Goal: Task Accomplishment & Management: Manage account settings

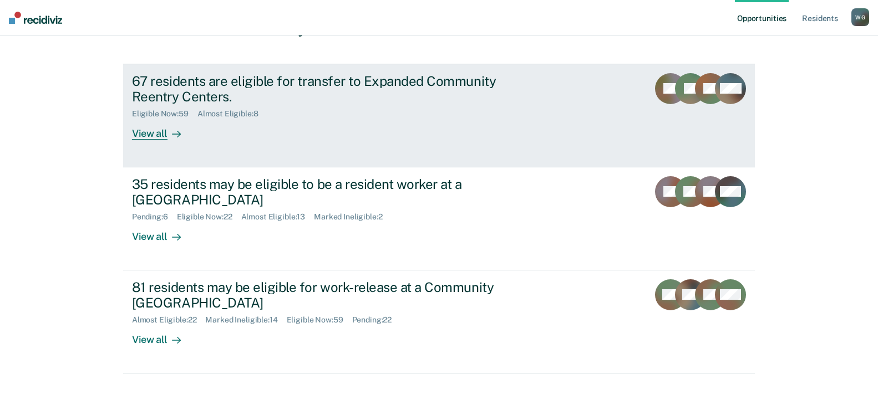
scroll to position [104, 0]
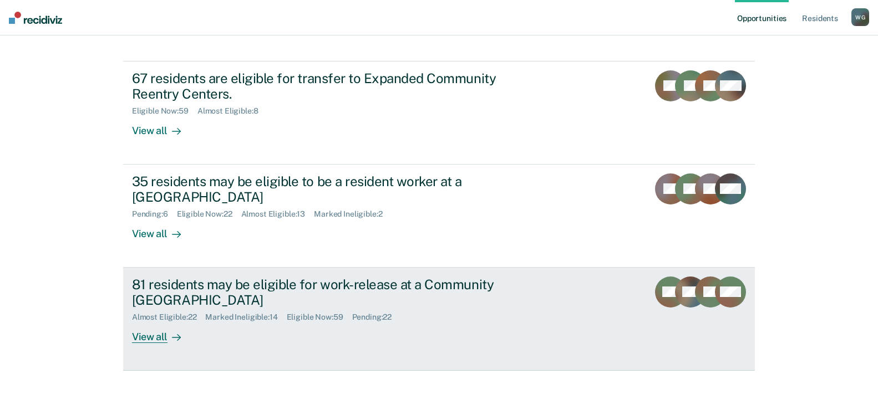
click at [223, 286] on div "81 residents may be eligible for work-release at a Community [GEOGRAPHIC_DATA]" at bounding box center [326, 293] width 389 height 32
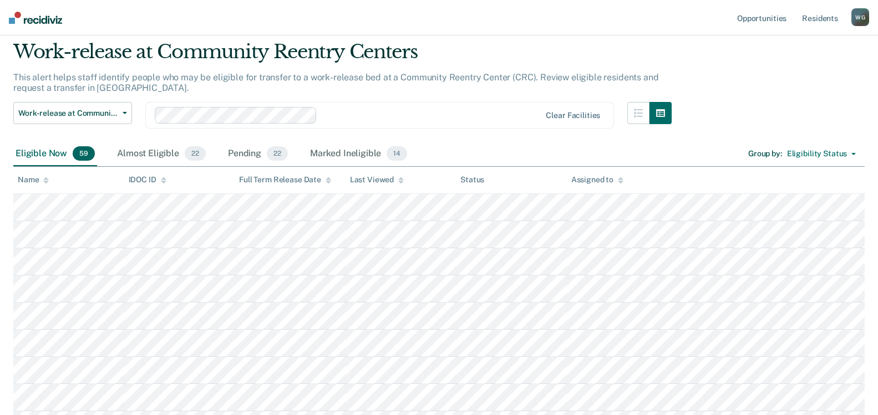
scroll to position [55, 0]
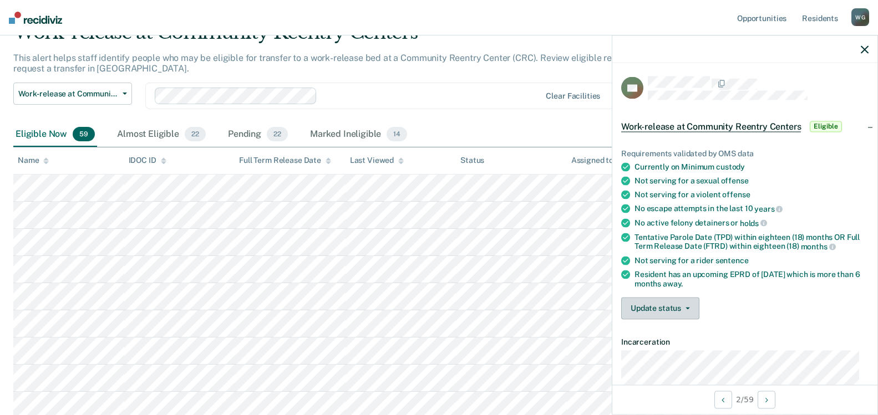
click at [687, 310] on button "Update status" at bounding box center [660, 308] width 78 height 22
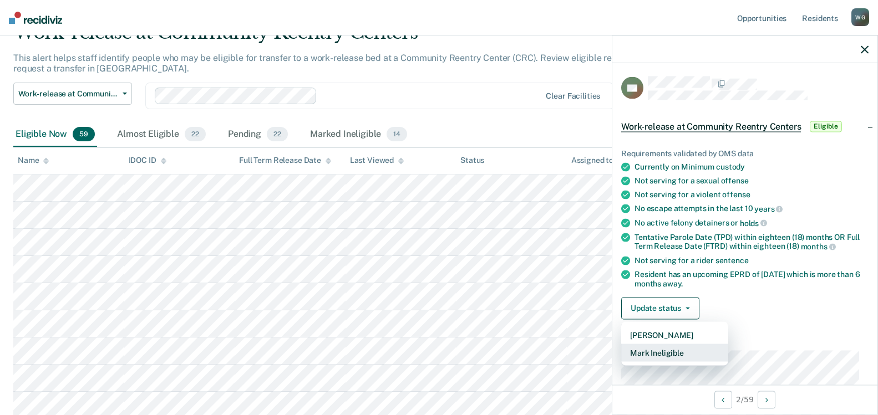
click at [674, 351] on button "Mark Ineligible" at bounding box center [674, 353] width 107 height 18
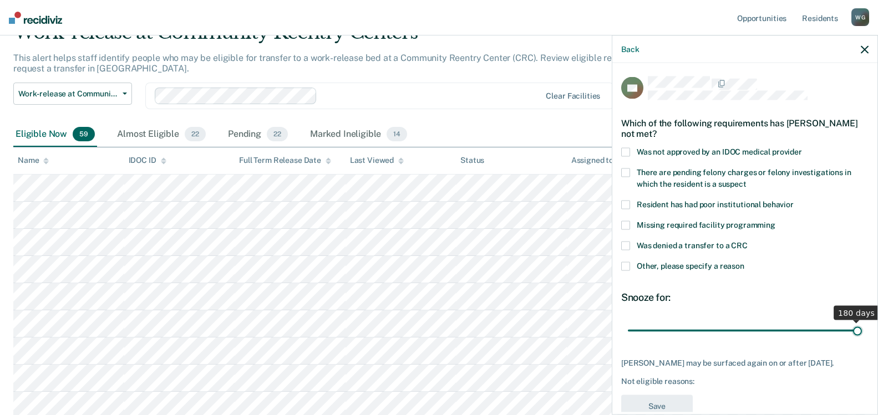
drag, startPoint x: 703, startPoint y: 328, endPoint x: 874, endPoint y: 297, distance: 173.5
type input "180"
click at [862, 321] on input "range" at bounding box center [745, 330] width 234 height 19
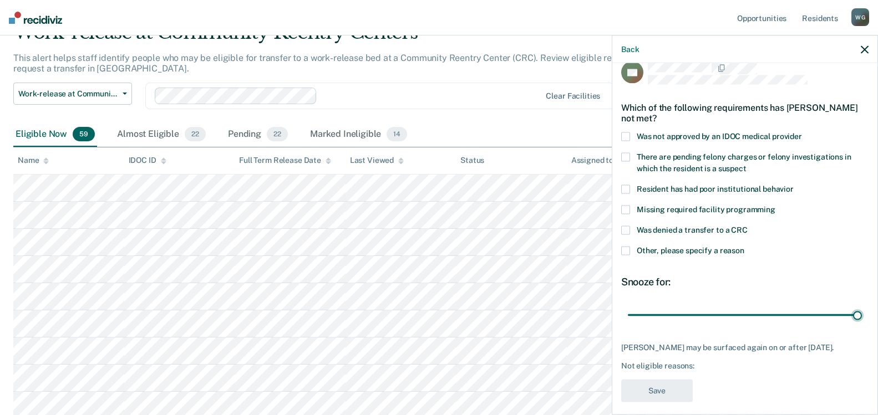
scroll to position [24, 0]
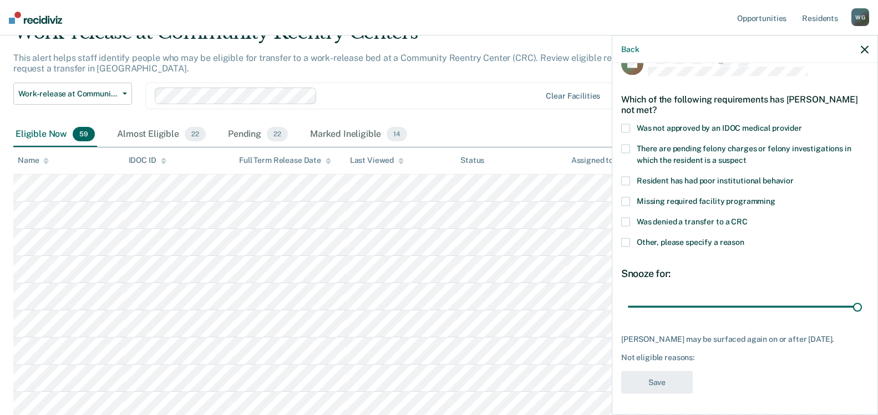
click at [623, 240] on span at bounding box center [625, 243] width 9 height 9
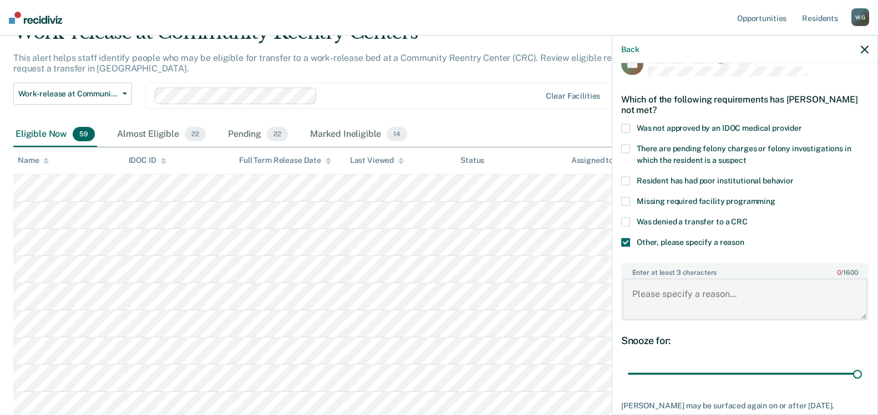
click at [639, 296] on textarea "Enter at least 3 characters 0 / 1600" at bounding box center [744, 299] width 245 height 41
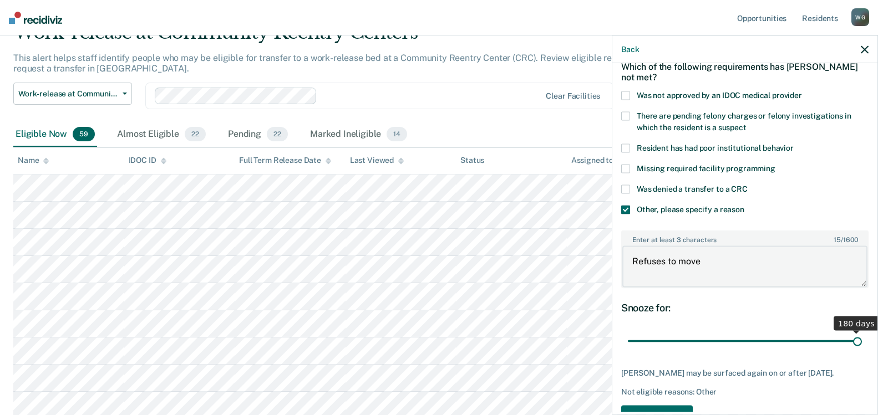
scroll to position [91, 0]
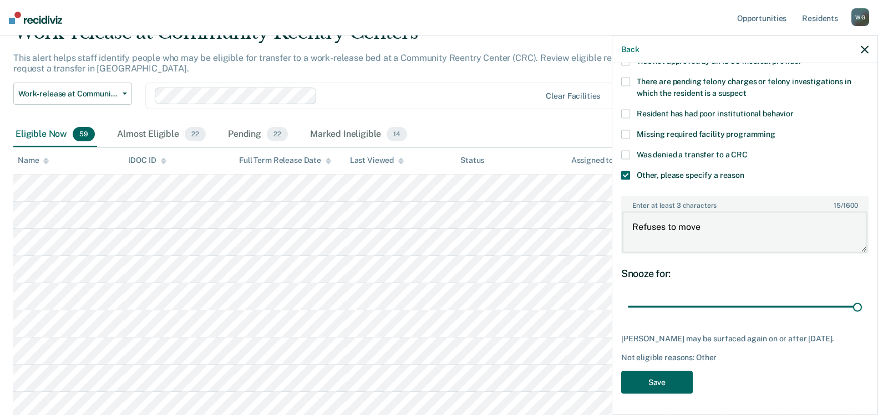
type textarea "Refuses to move"
click at [662, 378] on button "Save" at bounding box center [657, 382] width 72 height 23
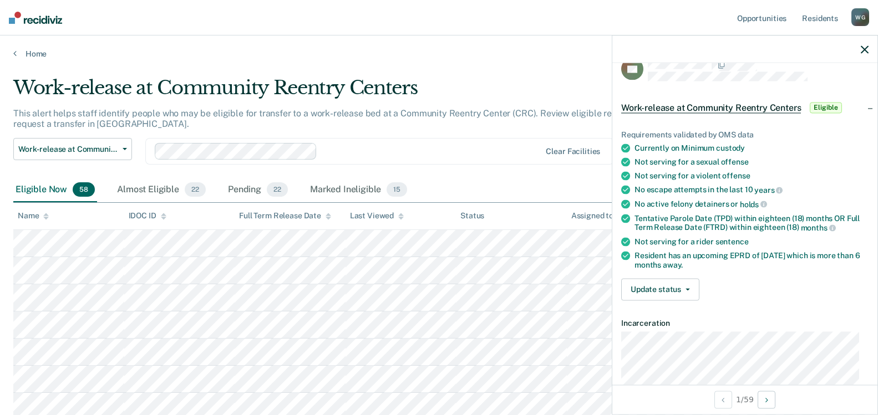
scroll to position [0, 0]
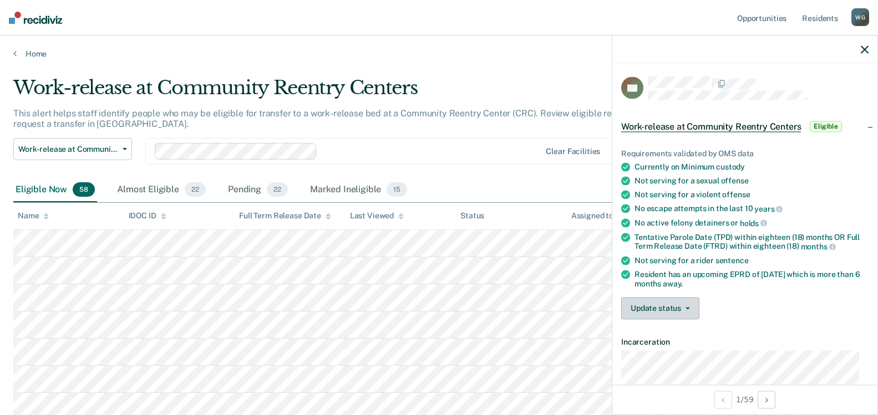
click at [691, 307] on button "Update status" at bounding box center [660, 308] width 78 height 22
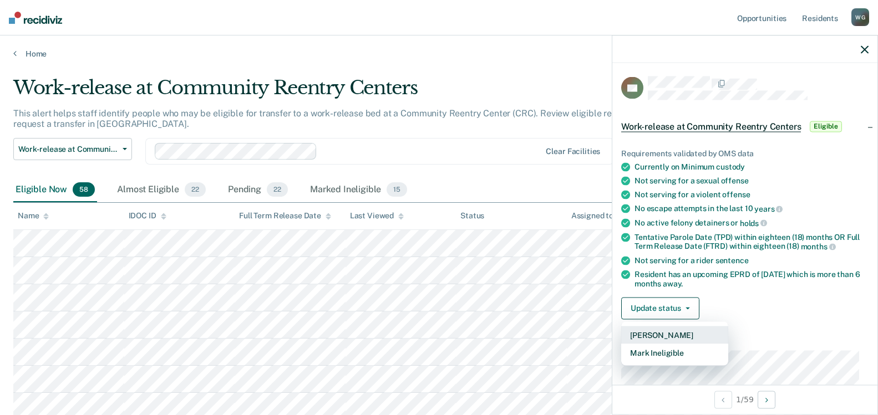
click at [665, 334] on button "[PERSON_NAME]" at bounding box center [674, 335] width 107 height 18
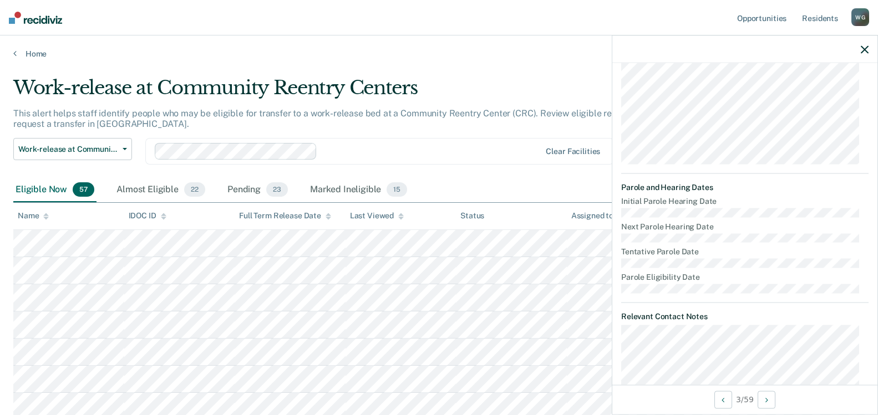
scroll to position [138, 0]
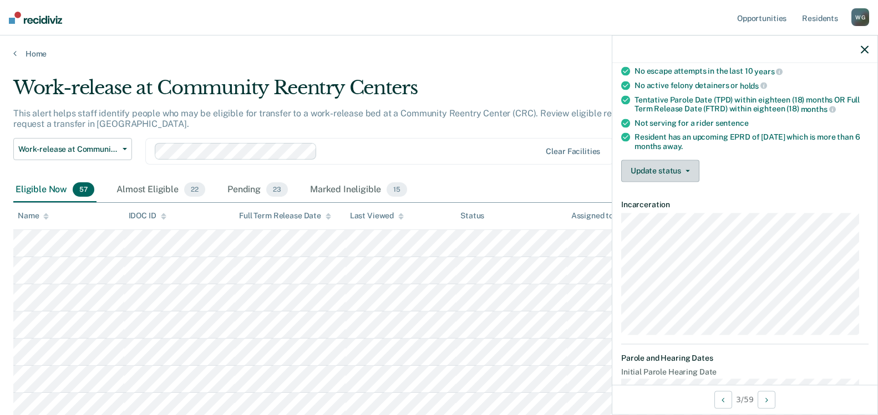
click at [686, 164] on button "Update status" at bounding box center [660, 171] width 78 height 22
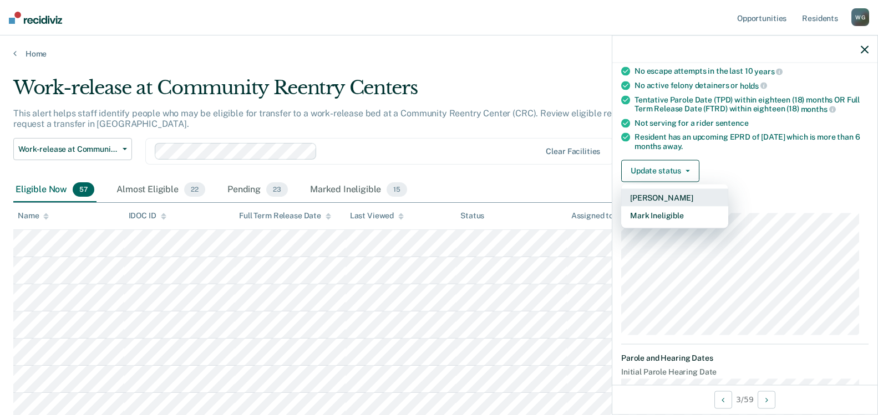
click at [670, 199] on button "[PERSON_NAME]" at bounding box center [674, 198] width 107 height 18
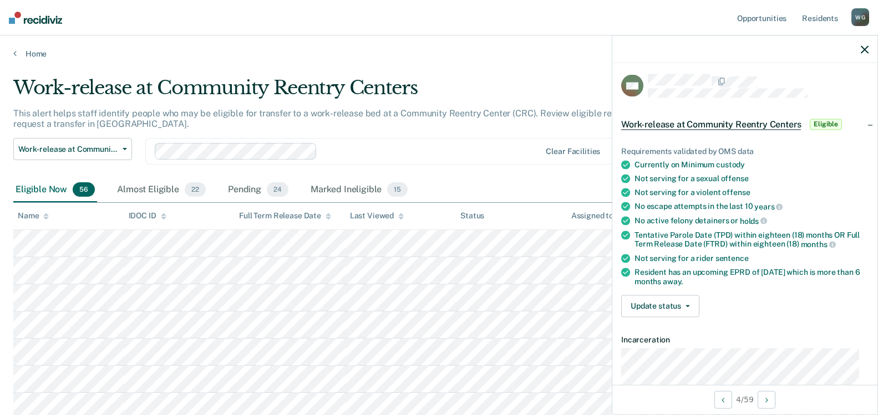
scroll to position [0, 0]
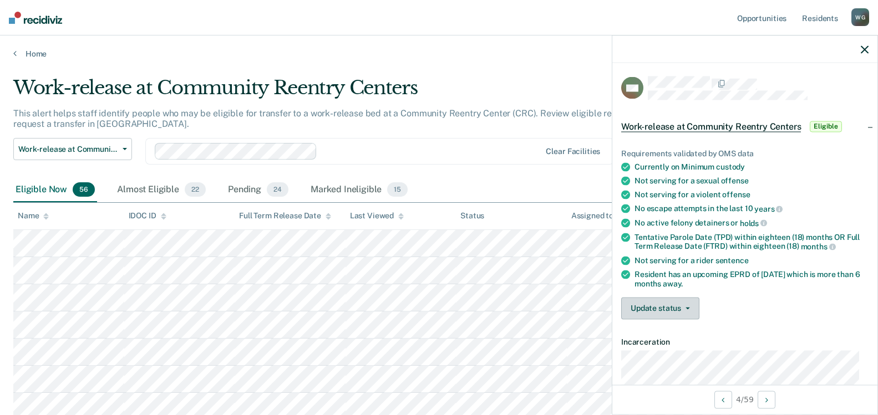
click at [658, 305] on button "Update status" at bounding box center [660, 308] width 78 height 22
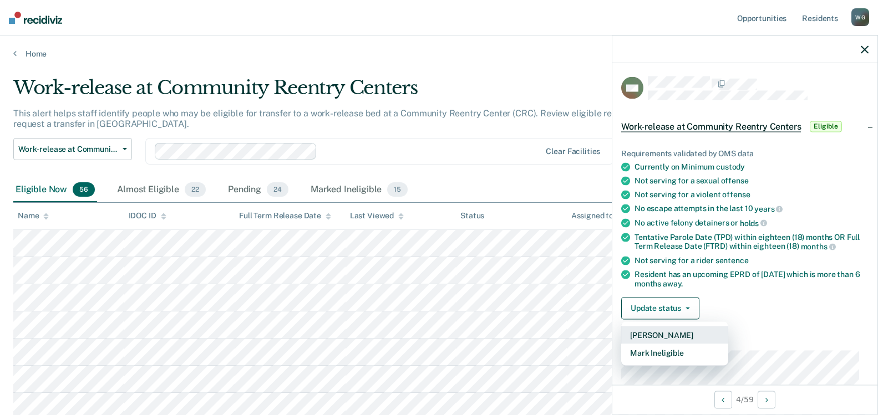
click at [669, 336] on button "[PERSON_NAME]" at bounding box center [674, 335] width 107 height 18
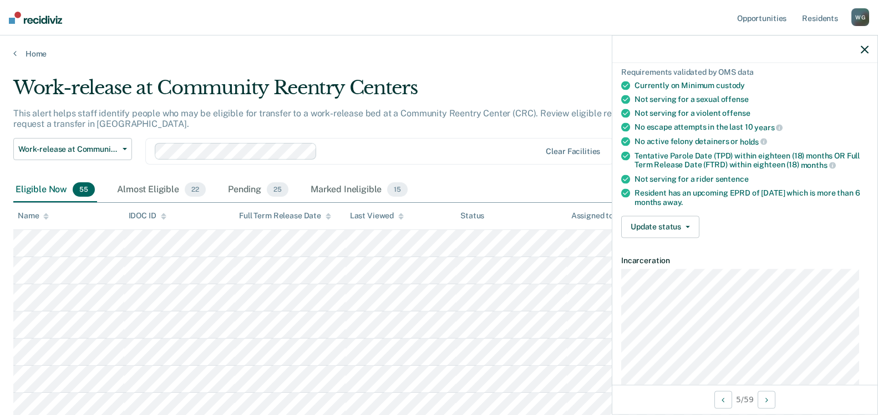
scroll to position [55, 0]
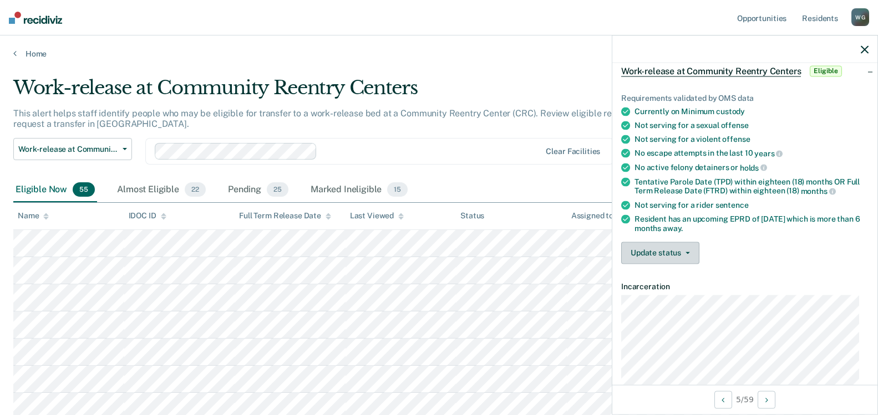
click at [688, 252] on icon "button" at bounding box center [688, 253] width 4 height 2
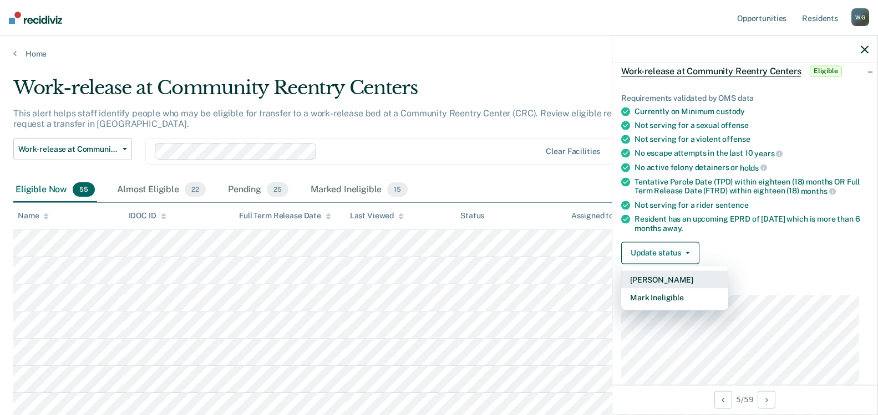
click at [662, 279] on button "[PERSON_NAME]" at bounding box center [674, 280] width 107 height 18
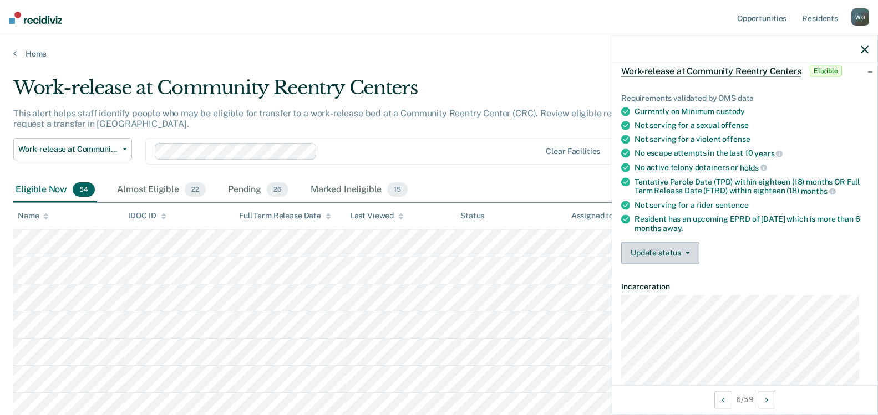
click at [686, 248] on button "Update status" at bounding box center [660, 253] width 78 height 22
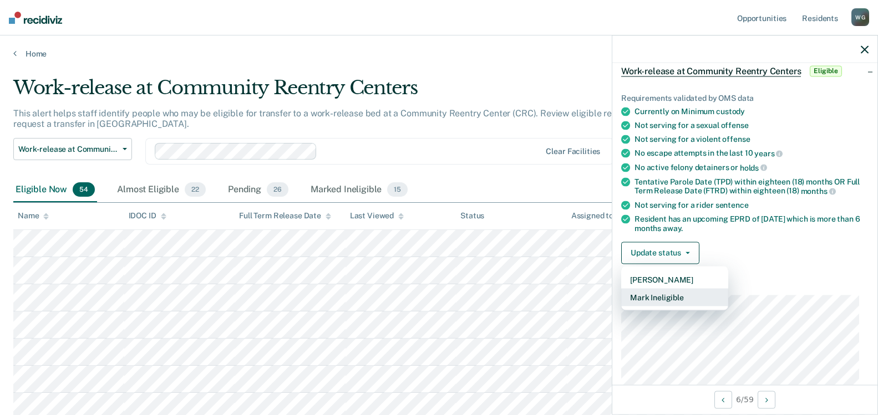
click at [674, 296] on button "Mark Ineligible" at bounding box center [674, 297] width 107 height 18
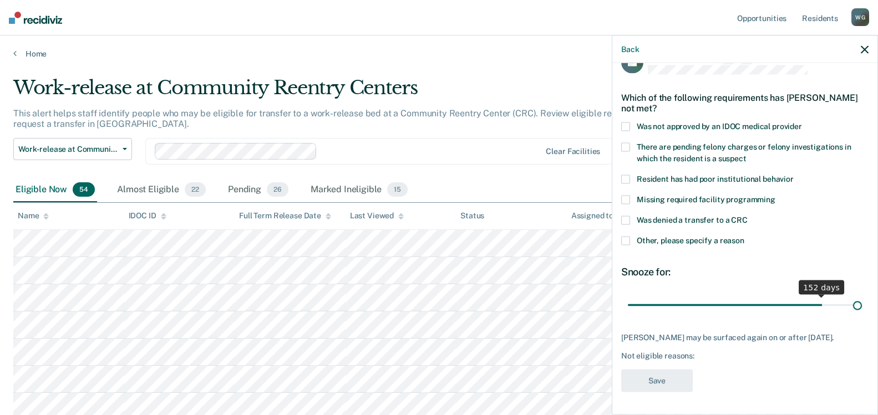
scroll to position [24, 0]
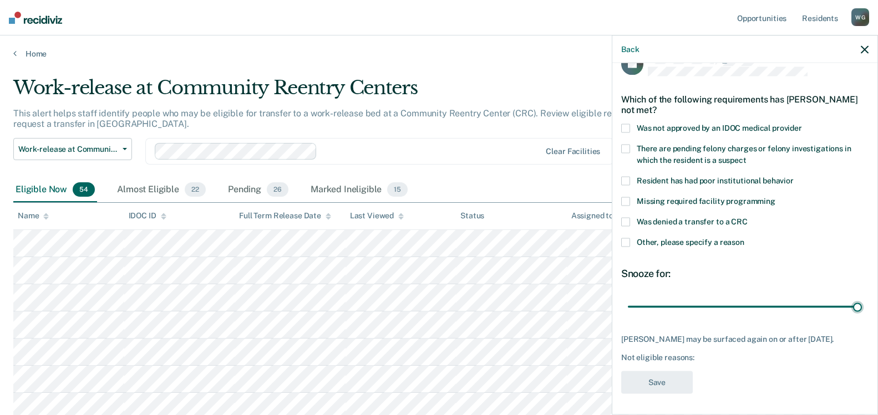
drag, startPoint x: 706, startPoint y: 298, endPoint x: 879, endPoint y: 293, distance: 173.7
type input "180"
click at [862, 297] on input "range" at bounding box center [745, 306] width 234 height 19
click at [622, 240] on span at bounding box center [625, 243] width 9 height 9
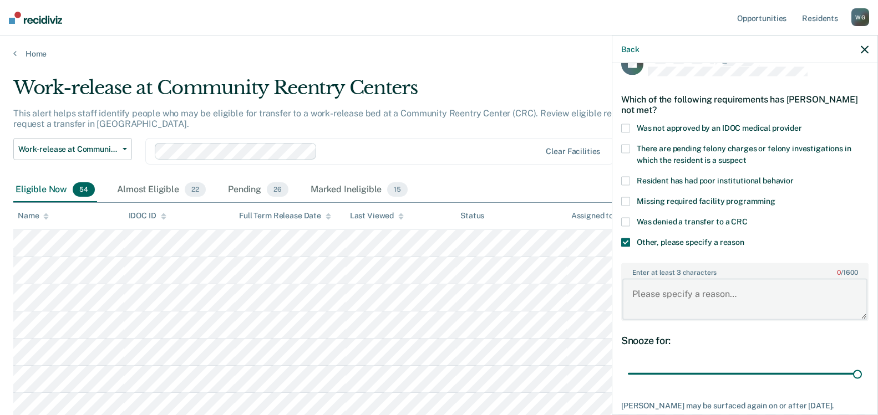
click at [650, 293] on textarea "Enter at least 3 characters 0 / 1600" at bounding box center [744, 299] width 245 height 41
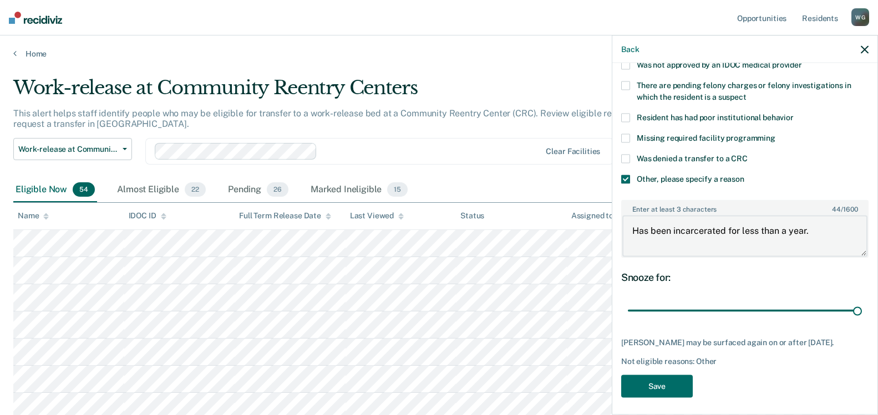
scroll to position [91, 0]
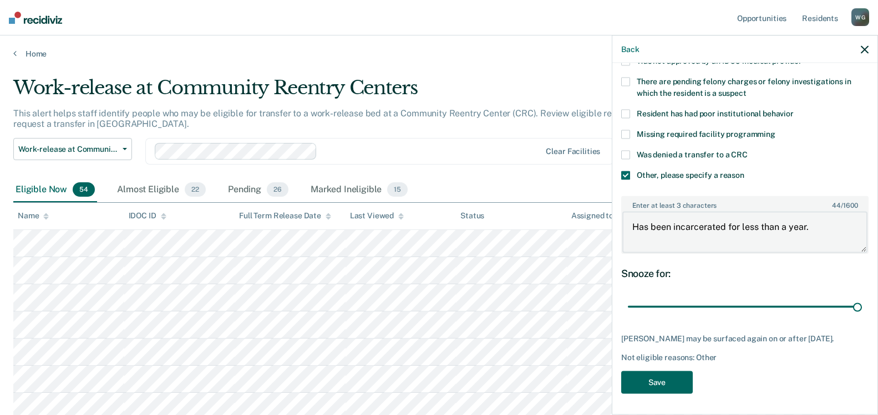
type textarea "Has been incarcerated for less than a year."
click at [660, 385] on button "Save" at bounding box center [657, 382] width 72 height 23
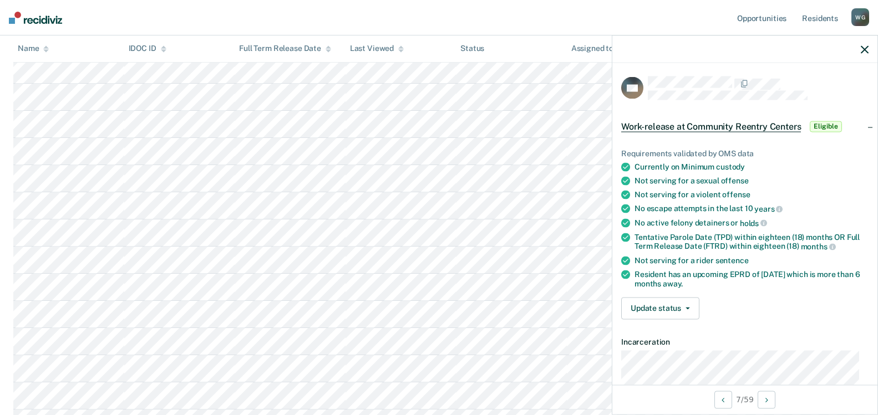
scroll to position [222, 0]
click at [682, 308] on button "Update status" at bounding box center [660, 308] width 78 height 22
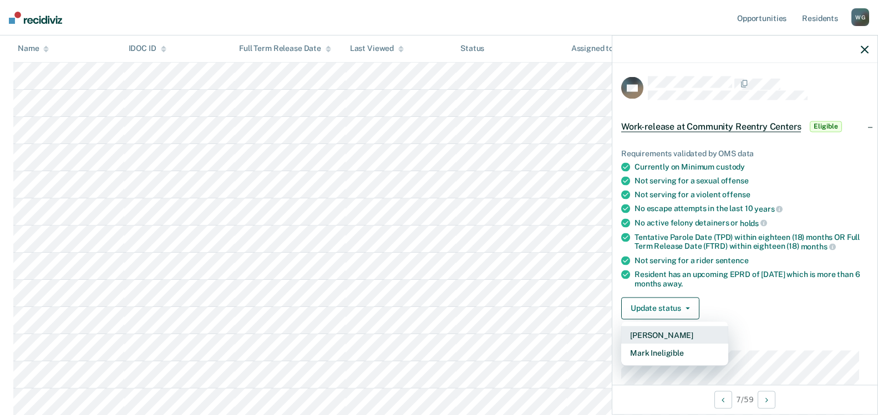
click at [656, 333] on button "[PERSON_NAME]" at bounding box center [674, 335] width 107 height 18
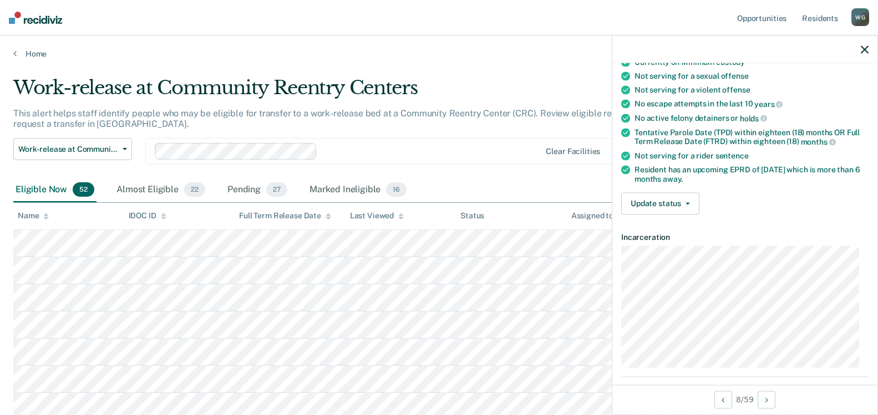
scroll to position [111, 0]
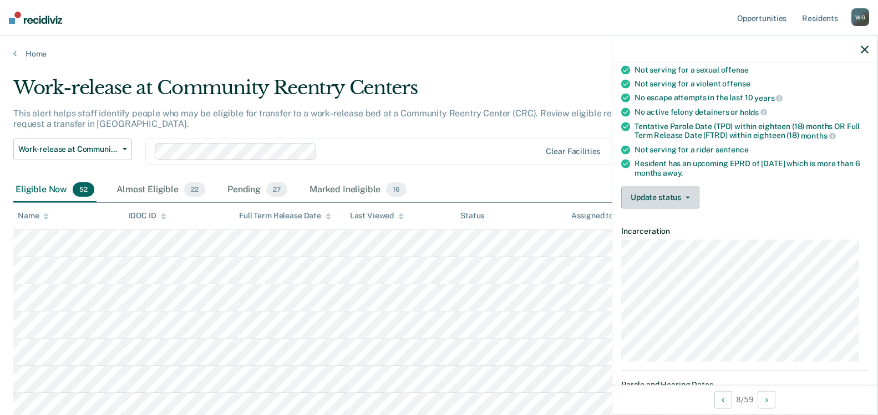
click at [691, 197] on button "Update status" at bounding box center [660, 197] width 78 height 22
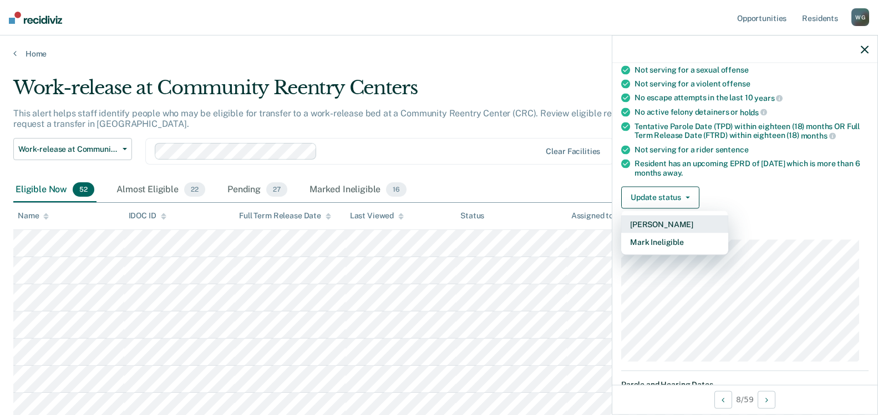
click at [674, 227] on button "[PERSON_NAME]" at bounding box center [674, 224] width 107 height 18
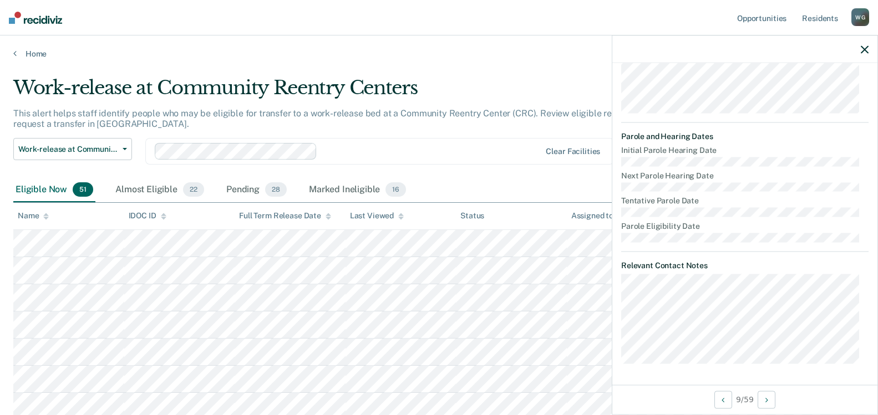
scroll to position [82, 0]
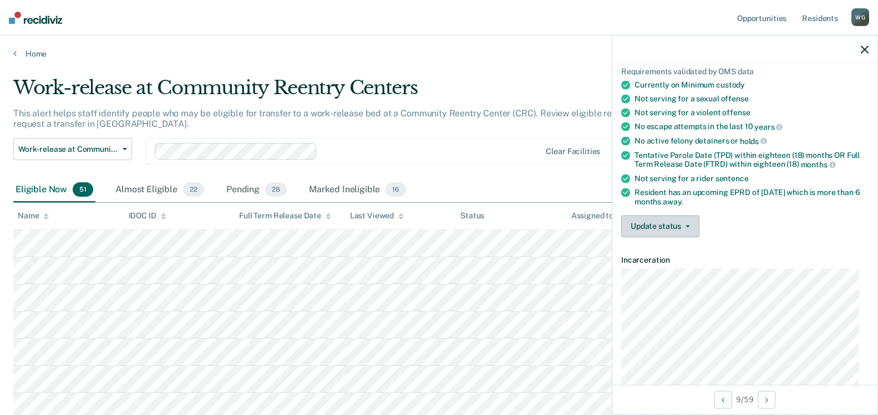
click at [688, 221] on button "Update status" at bounding box center [660, 226] width 78 height 22
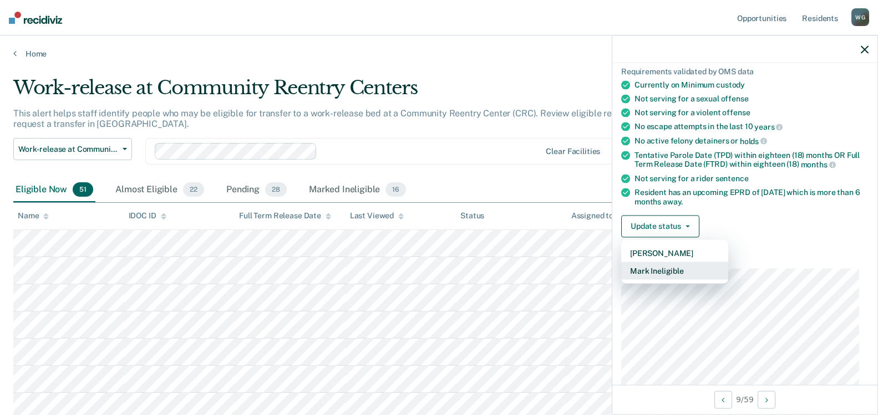
click at [666, 268] on button "Mark Ineligible" at bounding box center [674, 271] width 107 height 18
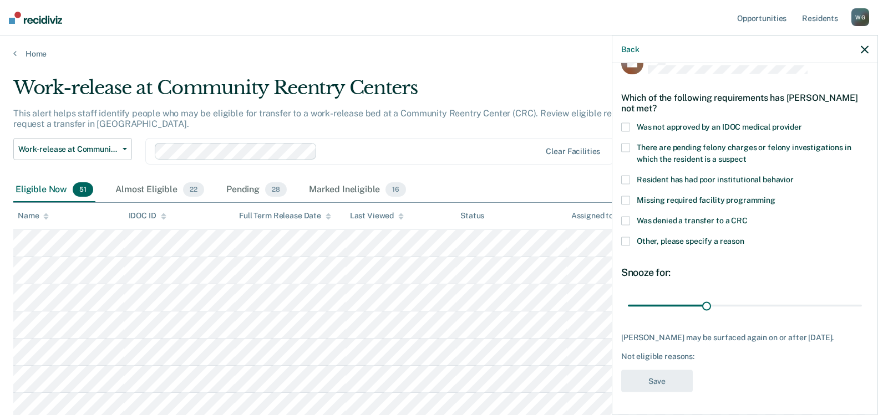
scroll to position [33, 0]
drag, startPoint x: 704, startPoint y: 297, endPoint x: 870, endPoint y: 279, distance: 166.8
type input "180"
click at [862, 296] on input "range" at bounding box center [745, 305] width 234 height 19
click at [626, 237] on span at bounding box center [625, 241] width 9 height 9
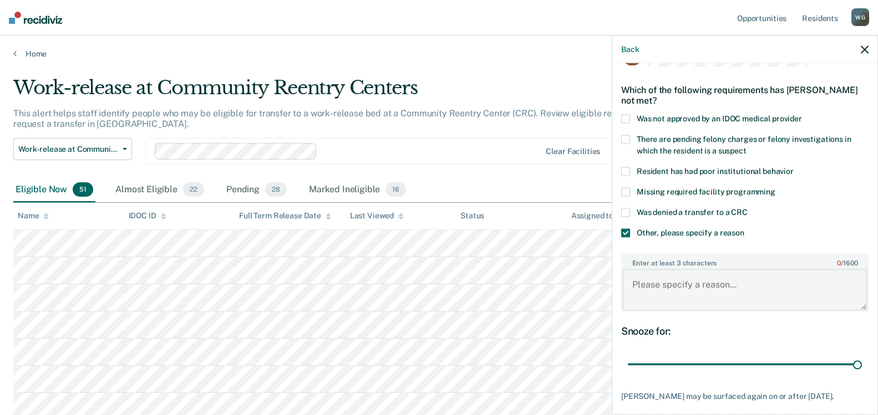
click at [645, 293] on textarea "Enter at least 3 characters 0 / 1600" at bounding box center [744, 290] width 245 height 41
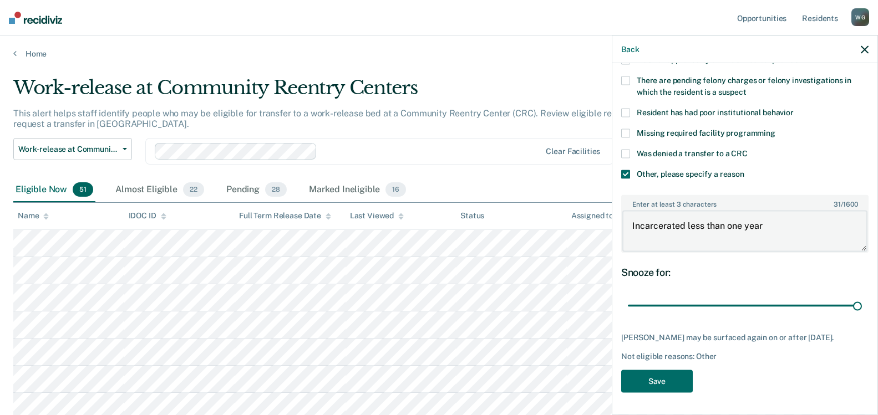
scroll to position [100, 0]
type textarea "Incarcerated less than one year"
click at [645, 380] on button "Save" at bounding box center [657, 381] width 72 height 23
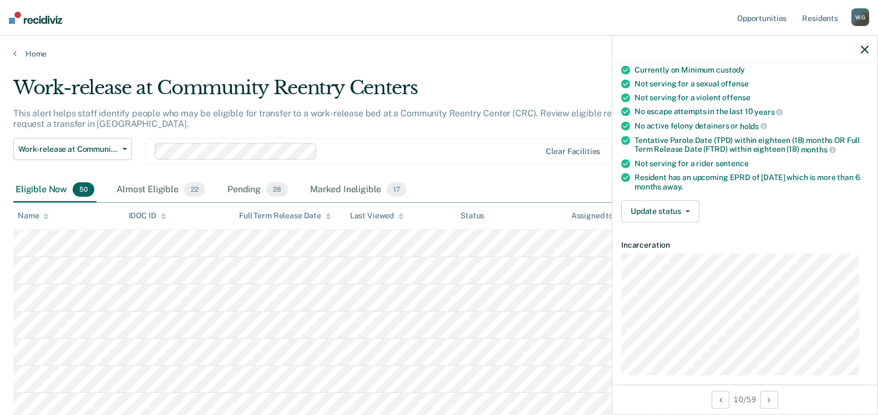
scroll to position [0, 0]
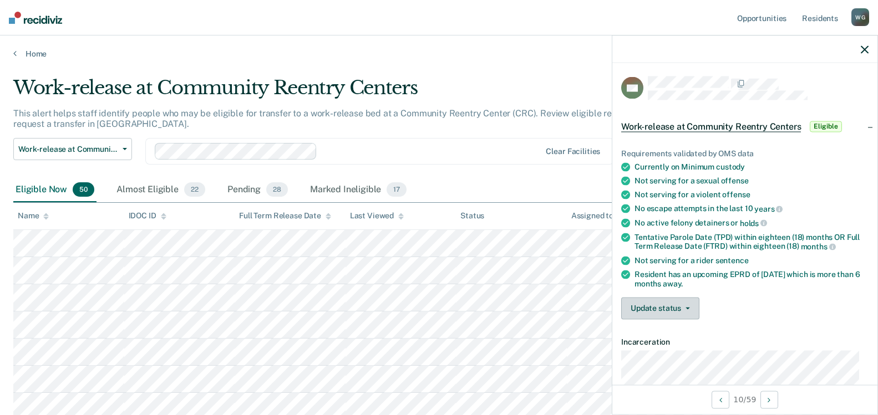
click at [683, 308] on span "button" at bounding box center [685, 308] width 9 height 2
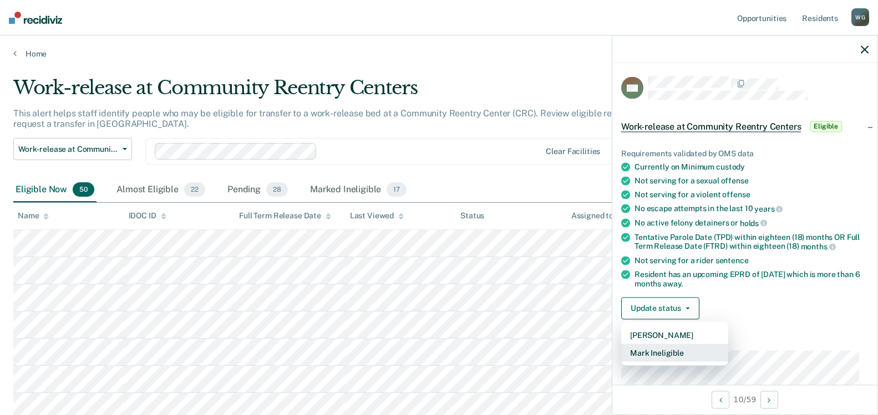
click at [673, 350] on button "Mark Ineligible" at bounding box center [674, 353] width 107 height 18
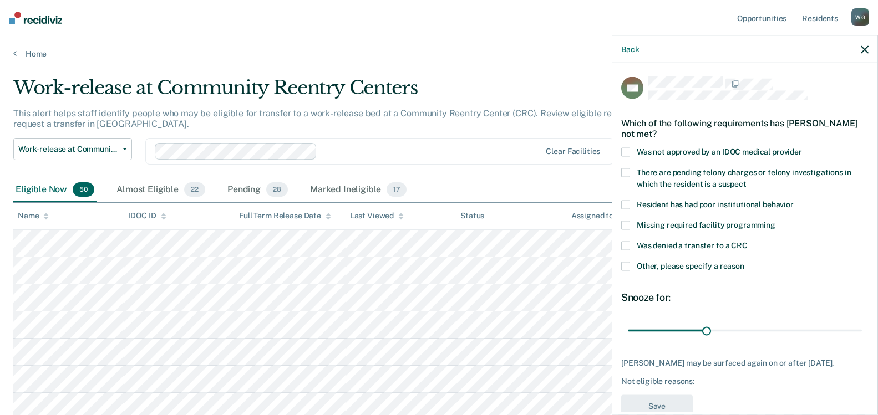
click at [630, 151] on span at bounding box center [625, 152] width 9 height 9
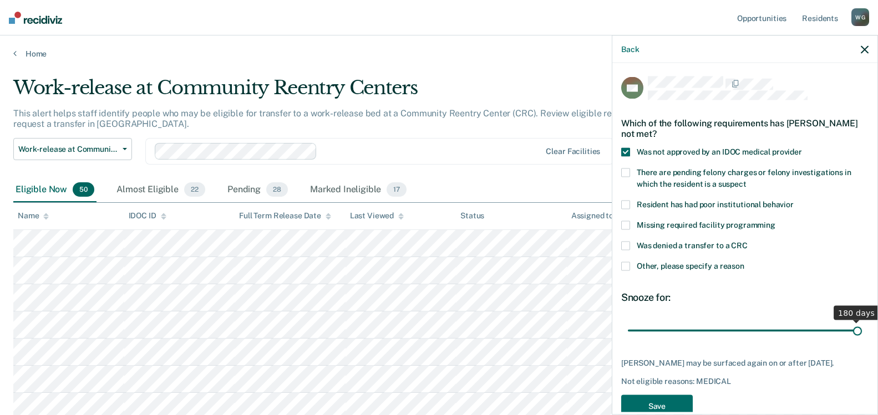
drag, startPoint x: 702, startPoint y: 329, endPoint x: 863, endPoint y: 330, distance: 160.3
type input "180"
click at [862, 330] on input "range" at bounding box center [745, 330] width 234 height 19
click at [647, 405] on button "Save" at bounding box center [657, 406] width 72 height 23
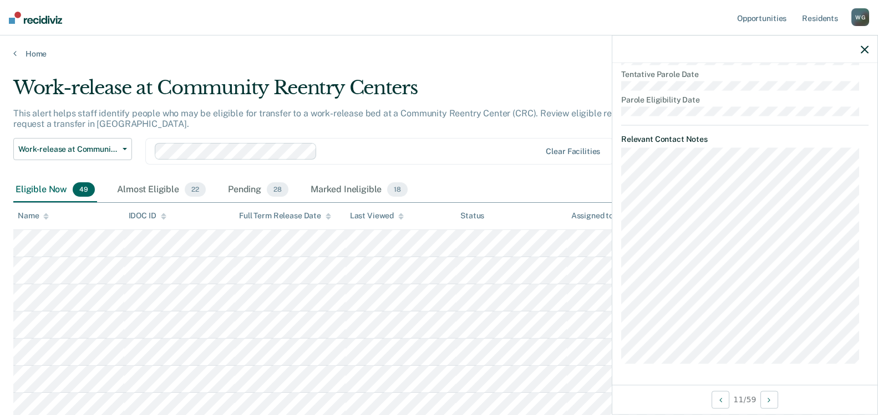
scroll to position [98, 0]
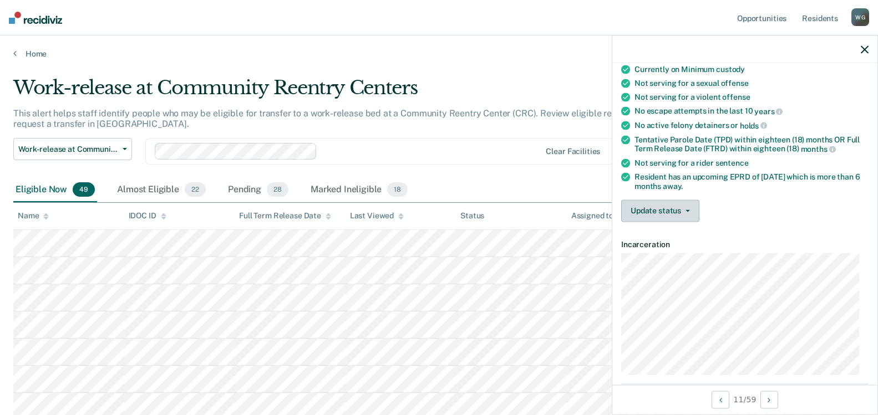
click at [656, 203] on button "Update status" at bounding box center [660, 211] width 78 height 22
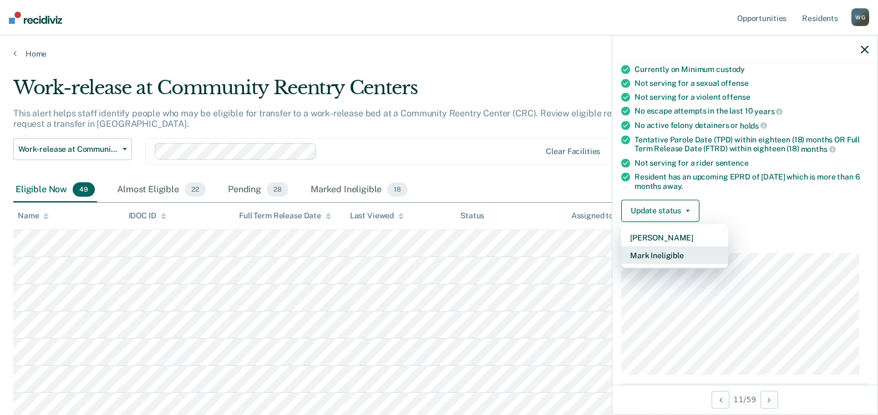
click at [662, 253] on button "Mark Ineligible" at bounding box center [674, 255] width 107 height 18
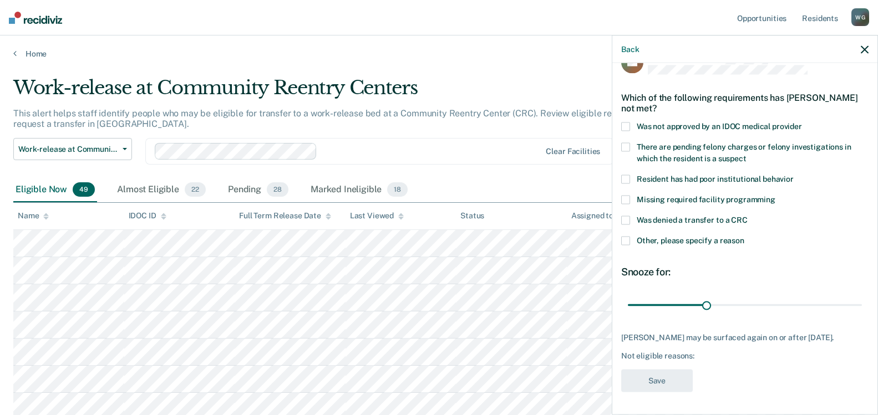
click at [625, 216] on span at bounding box center [625, 220] width 9 height 9
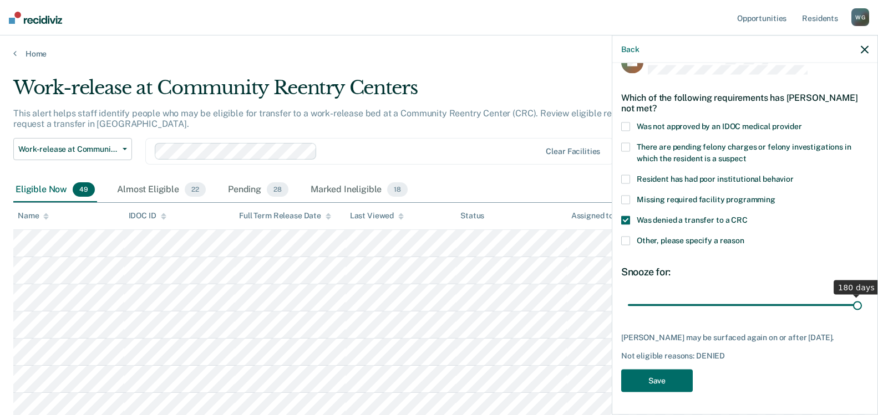
scroll to position [24, 0]
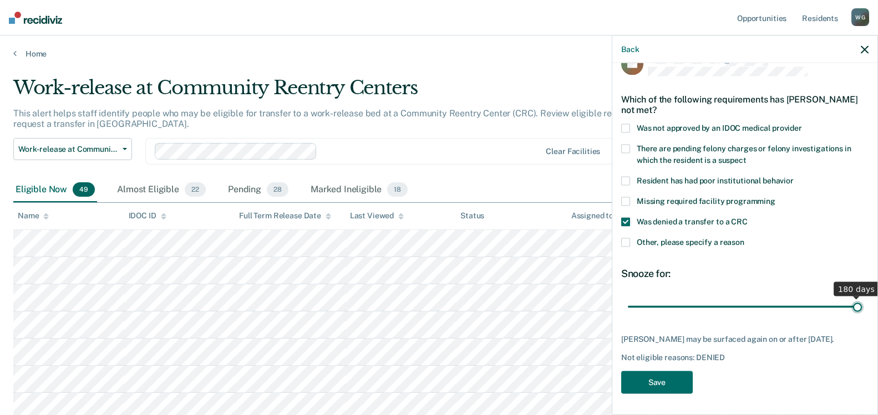
drag, startPoint x: 706, startPoint y: 297, endPoint x: 911, endPoint y: 294, distance: 205.3
type input "180"
click at [862, 297] on input "range" at bounding box center [745, 306] width 234 height 19
click at [855, 305] on input "range" at bounding box center [745, 306] width 234 height 19
click at [650, 374] on button "Save" at bounding box center [657, 383] width 72 height 23
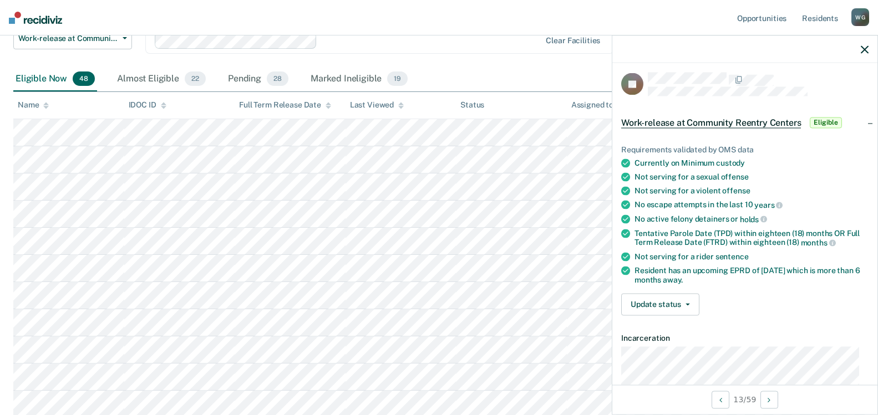
scroll to position [0, 0]
